Goal: Transaction & Acquisition: Purchase product/service

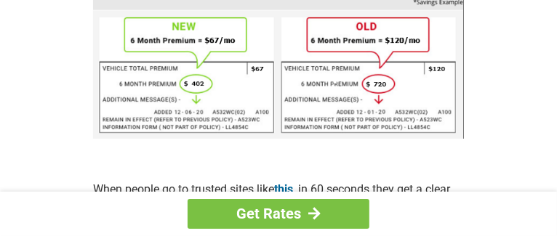
scroll to position [836, 0]
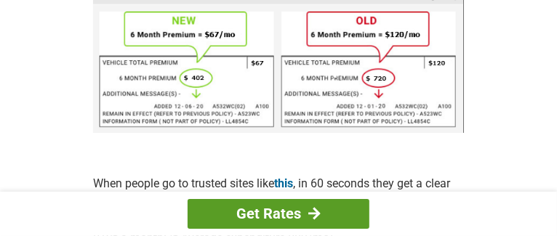
click at [303, 211] on link "Get Rates" at bounding box center [279, 214] width 182 height 30
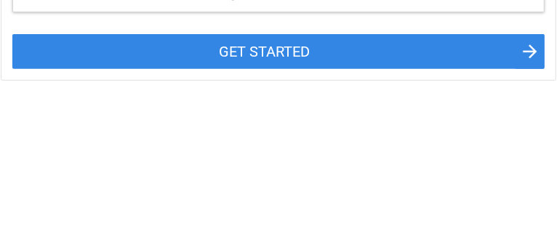
scroll to position [196, 0]
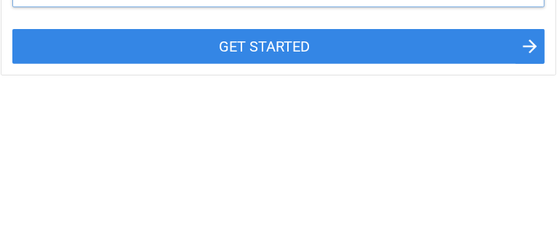
type input "*****"
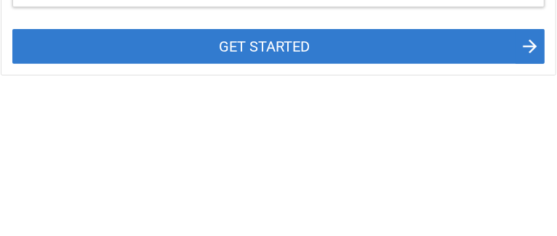
click at [307, 64] on button "GET STARTED" at bounding box center [278, 46] width 532 height 35
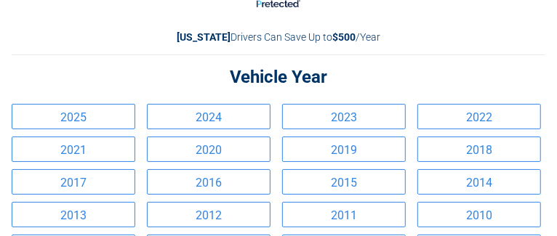
scroll to position [0, 0]
